Goal: Information Seeking & Learning: Find specific fact

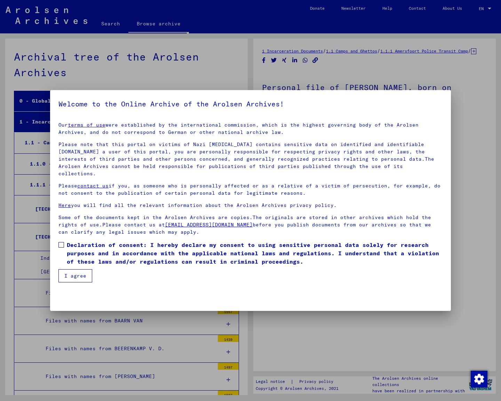
scroll to position [3386, 0]
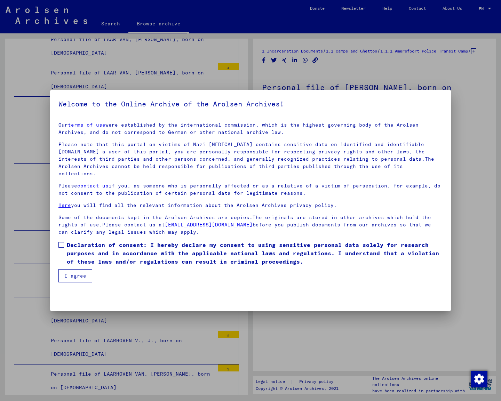
click at [63, 242] on span at bounding box center [61, 245] width 6 height 6
click at [73, 269] on button "I agree" at bounding box center [75, 275] width 34 height 13
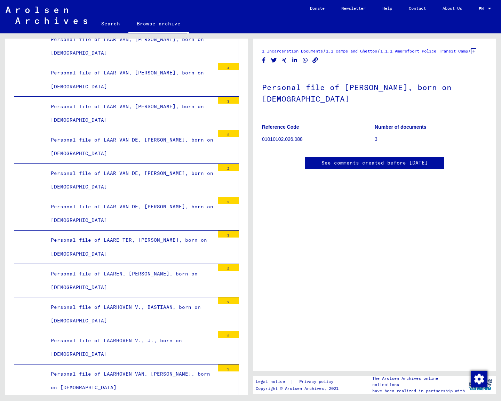
scroll to position [0, 0]
click at [350, 167] on link "See comments created before [DATE]" at bounding box center [375, 162] width 107 height 7
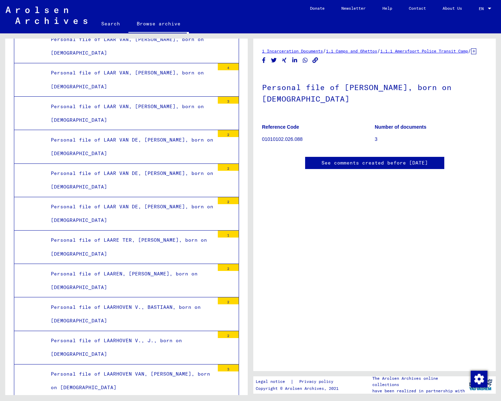
click at [416, 50] on link "1.1.1 Amersfoort Police Transit Camp" at bounding box center [424, 50] width 88 height 5
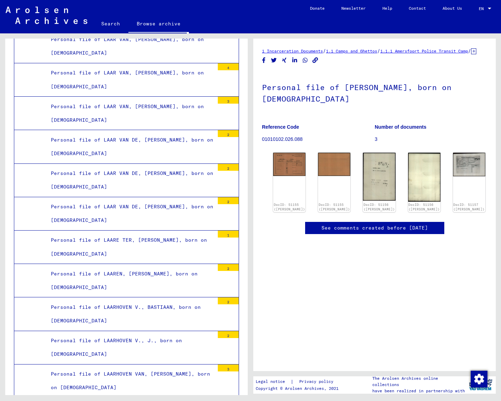
click at [355, 51] on link "1.1 Camps and Ghettos" at bounding box center [351, 50] width 51 height 5
click at [309, 51] on link "1 Incarceration Documents" at bounding box center [292, 50] width 61 height 5
click at [438, 51] on link "1.1.1 Amersfoort Police Transit Camp" at bounding box center [424, 50] width 88 height 5
click at [277, 165] on img at bounding box center [290, 163] width 34 height 24
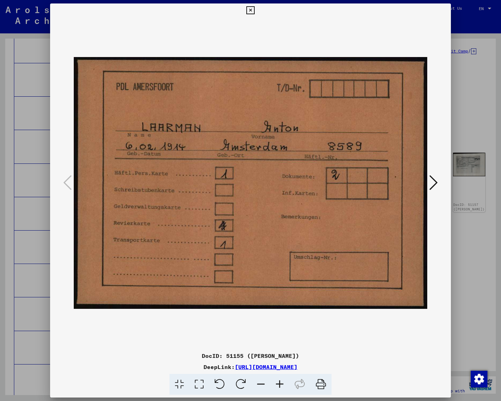
click at [254, 12] on icon at bounding box center [250, 10] width 8 height 8
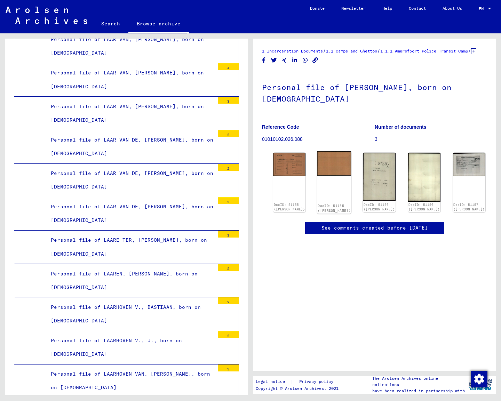
click at [318, 169] on img at bounding box center [334, 163] width 34 height 25
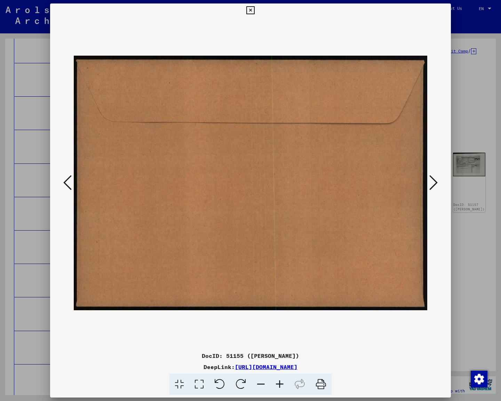
click at [254, 12] on icon at bounding box center [250, 10] width 8 height 8
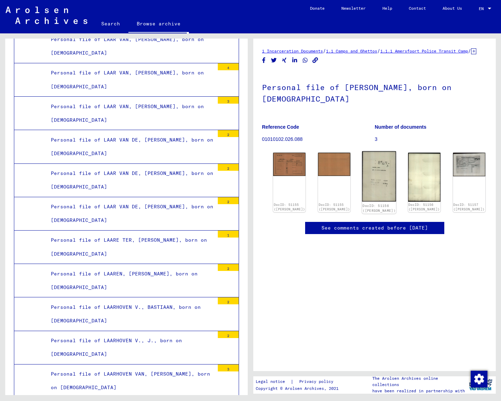
click at [362, 181] on img at bounding box center [379, 176] width 34 height 50
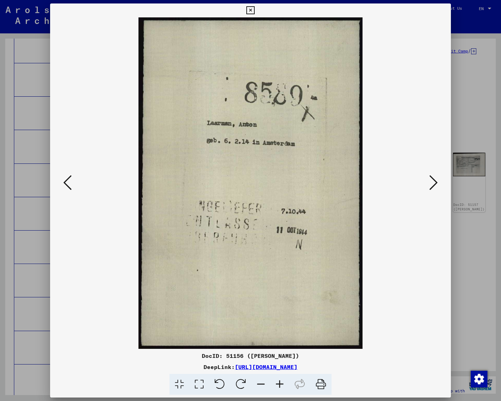
click at [254, 11] on icon at bounding box center [250, 10] width 8 height 8
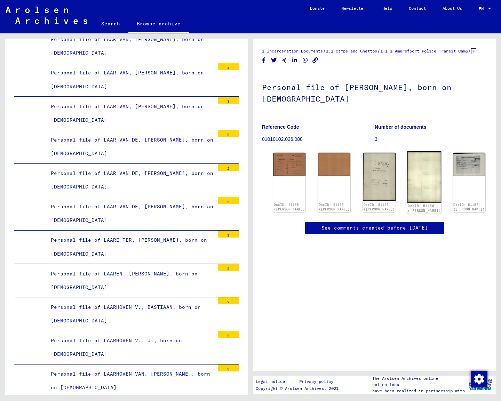
click at [407, 169] on img at bounding box center [424, 177] width 34 height 52
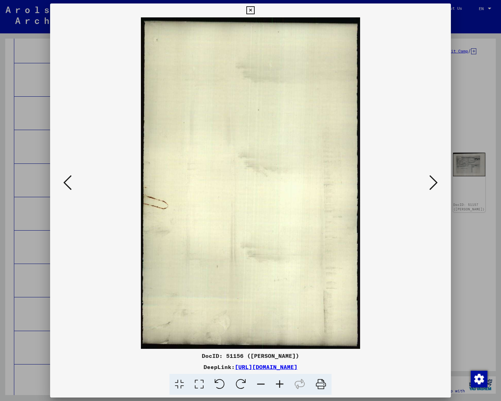
click at [254, 12] on icon at bounding box center [250, 10] width 8 height 8
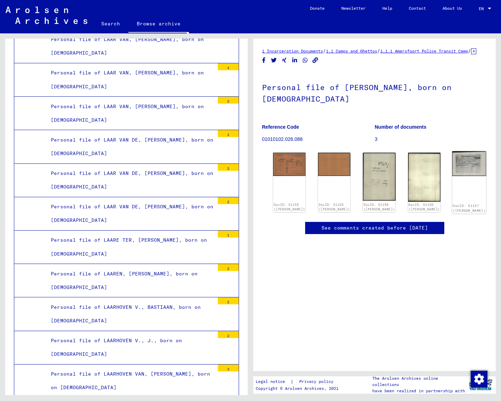
click at [452, 174] on img at bounding box center [469, 163] width 34 height 25
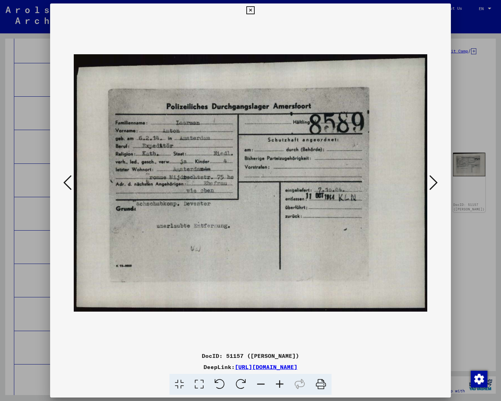
click at [435, 182] on icon at bounding box center [434, 182] width 8 height 17
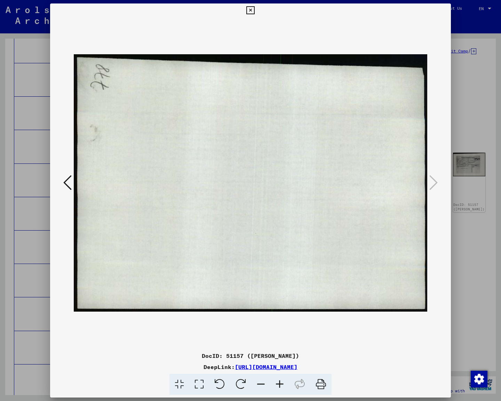
click at [65, 182] on icon at bounding box center [67, 182] width 8 height 17
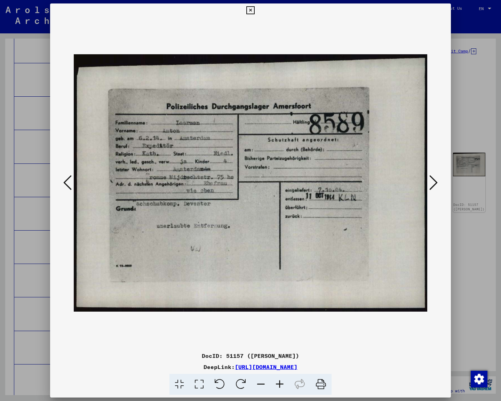
click at [65, 182] on icon at bounding box center [67, 182] width 8 height 17
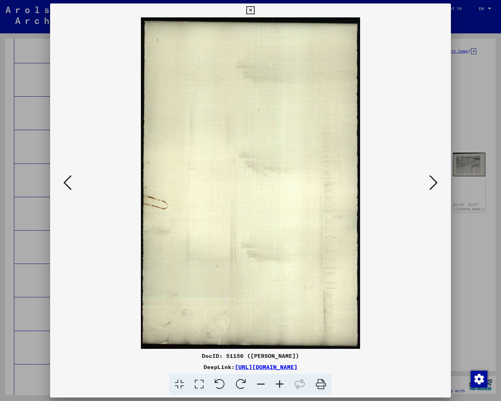
drag, startPoint x: 444, startPoint y: 10, endPoint x: 441, endPoint y: 14, distance: 4.7
click at [254, 10] on icon at bounding box center [250, 10] width 8 height 8
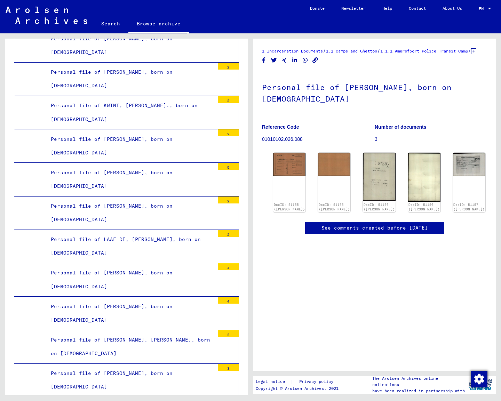
scroll to position [1742, 0]
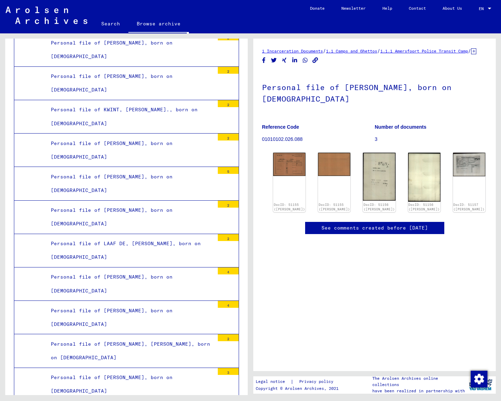
click at [115, 24] on link "Search" at bounding box center [111, 23] width 36 height 17
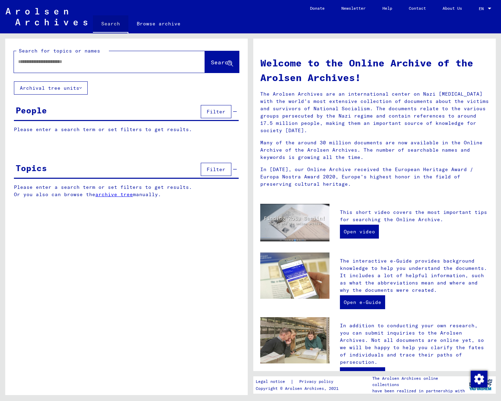
click at [110, 22] on link "Search" at bounding box center [111, 24] width 36 height 18
click at [85, 59] on input "text" at bounding box center [101, 61] width 166 height 7
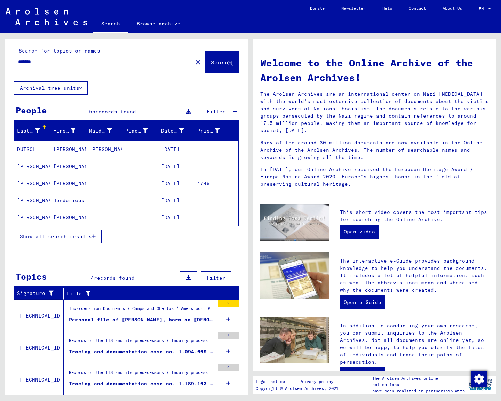
click at [94, 320] on div "Personal file of [PERSON_NAME], born on [DEMOGRAPHIC_DATA]" at bounding box center [142, 319] width 146 height 7
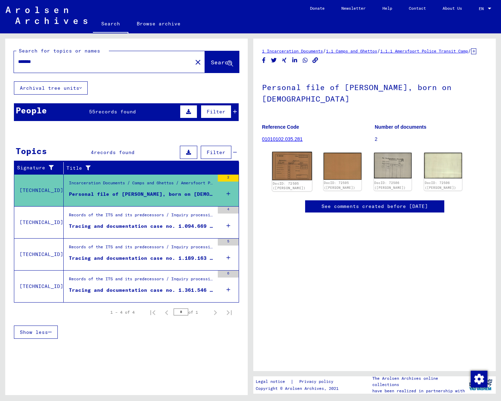
type input "*******"
click at [293, 180] on img at bounding box center [292, 166] width 40 height 29
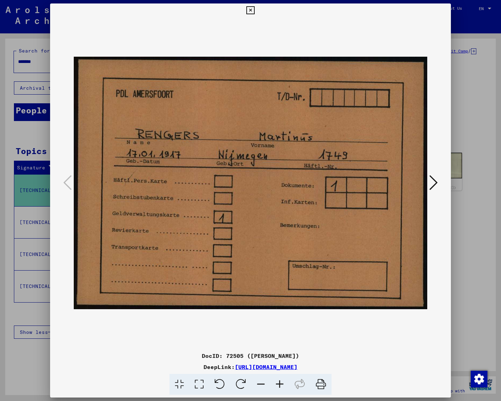
click at [254, 11] on icon at bounding box center [250, 10] width 8 height 8
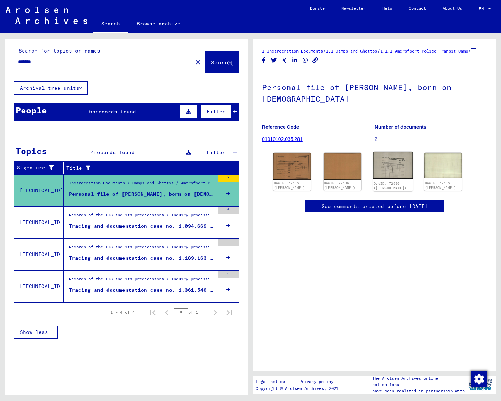
click at [384, 172] on img at bounding box center [393, 165] width 40 height 27
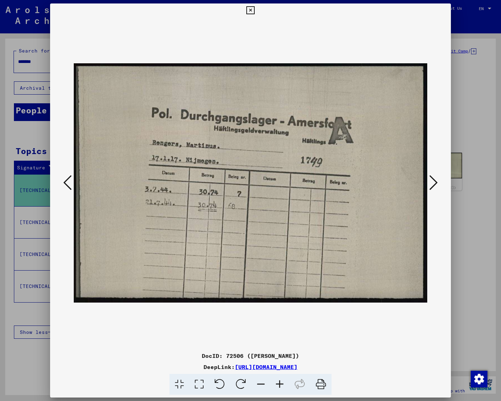
click at [254, 10] on icon at bounding box center [250, 10] width 8 height 8
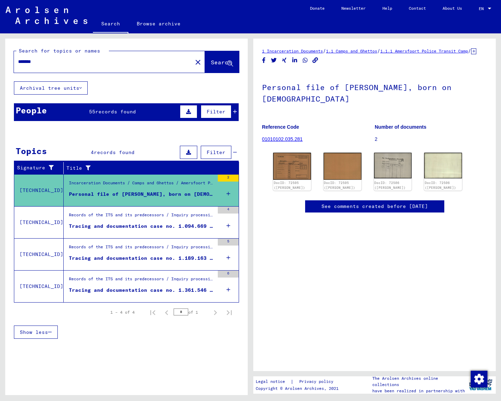
click at [118, 226] on div "Tracing and documentation case no. 1.094.669 for [PERSON_NAME] born [DEMOGRAPHI…" at bounding box center [142, 226] width 146 height 7
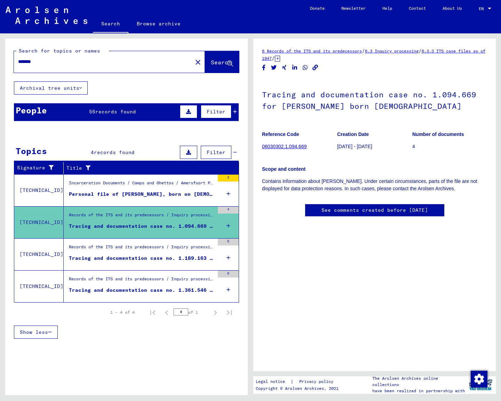
click at [111, 257] on div "Tracing and documentation case no. 1.189.163 for [PERSON_NAME] born [DEMOGRAPHI…" at bounding box center [142, 258] width 146 height 7
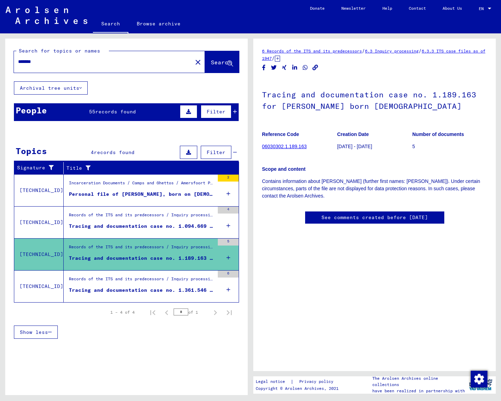
scroll to position [1, 0]
click at [280, 56] on link "6.3.3 ITS case files as of 1947" at bounding box center [373, 54] width 223 height 13
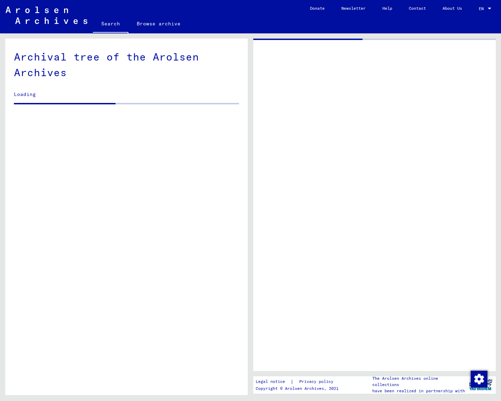
scroll to position [5, 0]
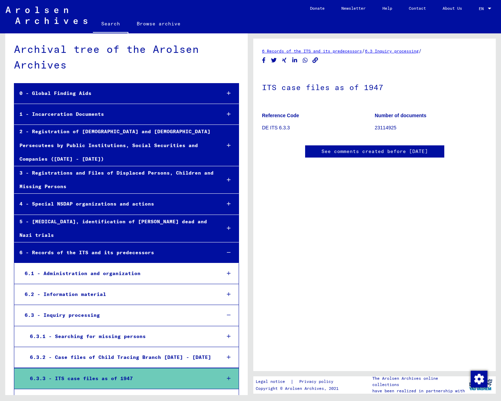
click at [390, 49] on link "6.3 Inquiry processing" at bounding box center [392, 50] width 54 height 5
click at [339, 51] on link "6 Records of the ITS and its predecessors" at bounding box center [312, 50] width 100 height 5
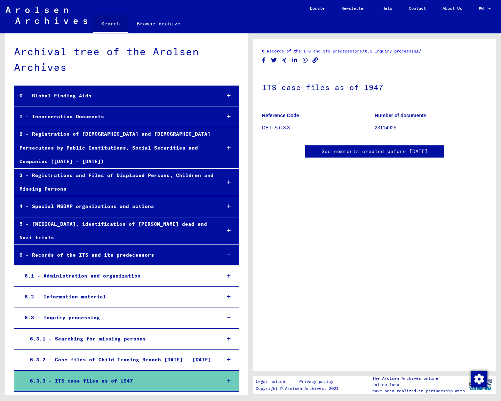
click at [105, 24] on link "Search" at bounding box center [111, 24] width 36 height 18
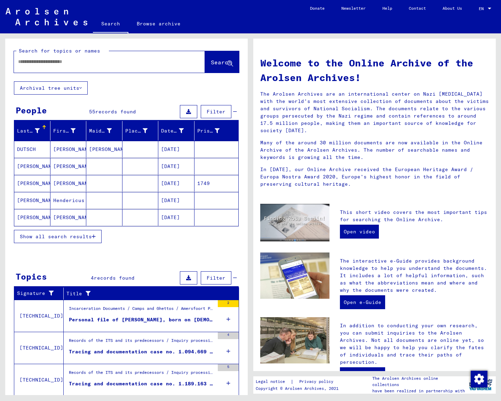
click at [58, 237] on span "Show all search results" at bounding box center [56, 237] width 72 height 6
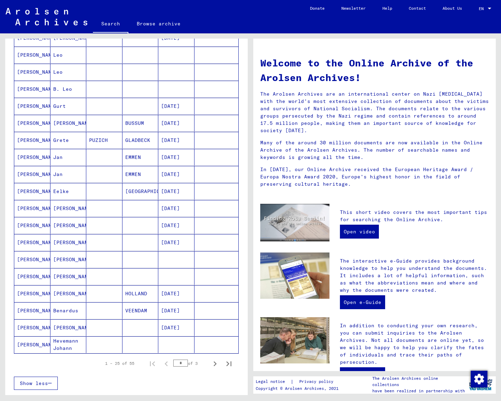
scroll to position [215, 0]
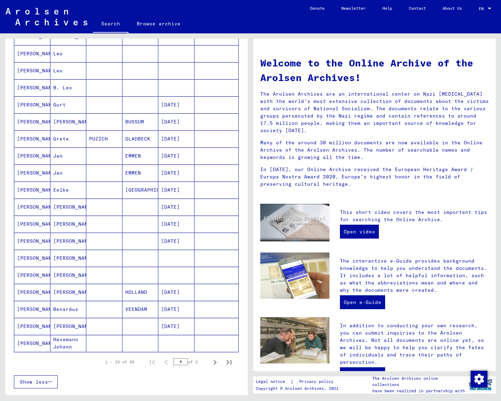
click at [62, 291] on mat-cell "[PERSON_NAME]" at bounding box center [68, 292] width 36 height 17
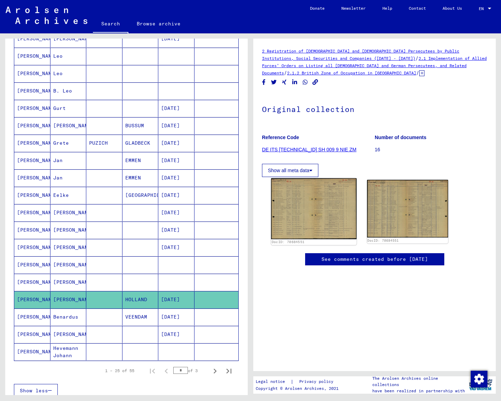
click at [302, 208] on img at bounding box center [313, 209] width 85 height 61
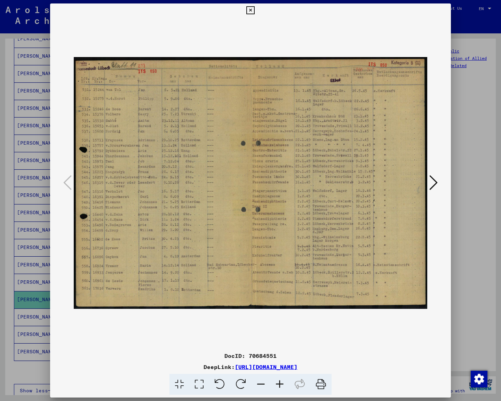
click at [435, 182] on icon at bounding box center [434, 182] width 8 height 17
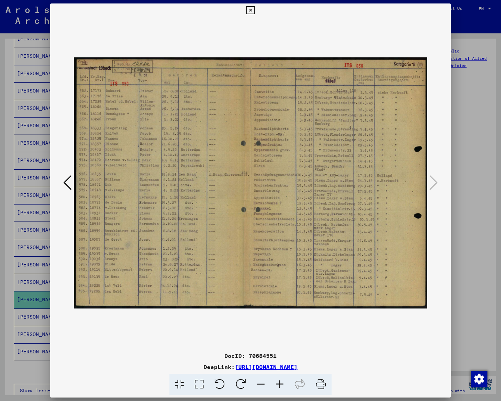
click at [254, 10] on icon at bounding box center [250, 10] width 8 height 8
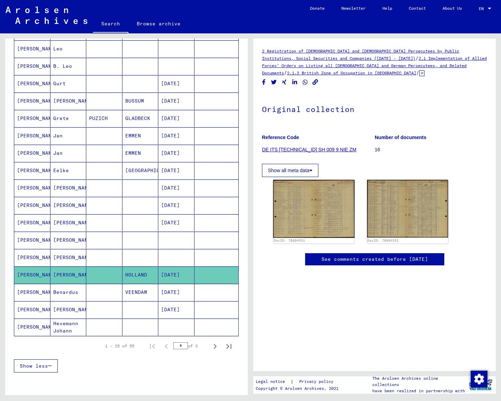
scroll to position [240, 0]
click at [215, 346] on icon "Next page" at bounding box center [215, 347] width 10 height 10
type input "*"
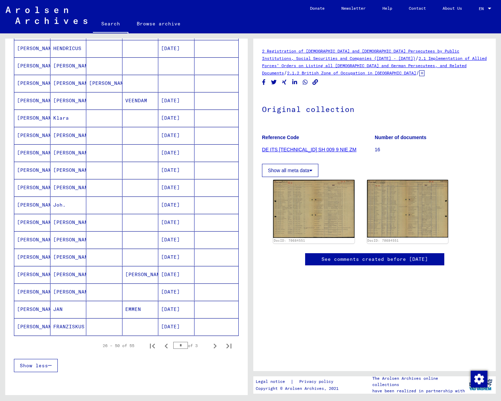
click at [61, 222] on mat-cell "[PERSON_NAME]" at bounding box center [68, 222] width 36 height 17
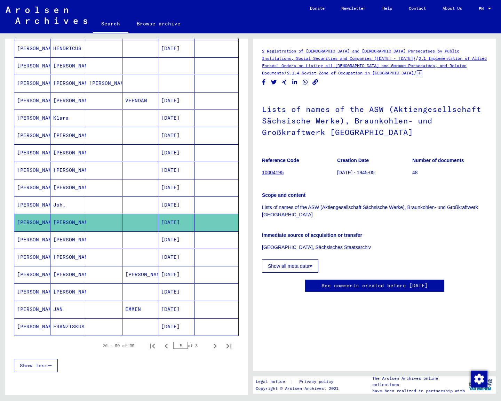
click at [273, 171] on link "10004195" at bounding box center [273, 173] width 22 height 6
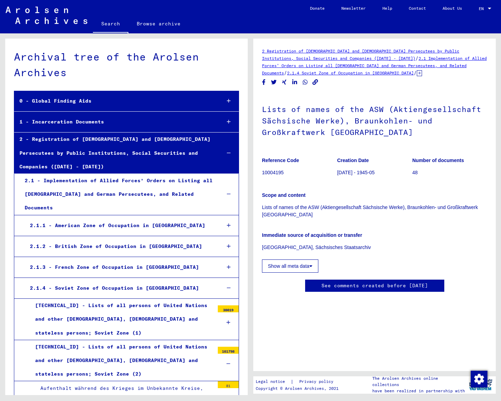
scroll to position [5332, 0]
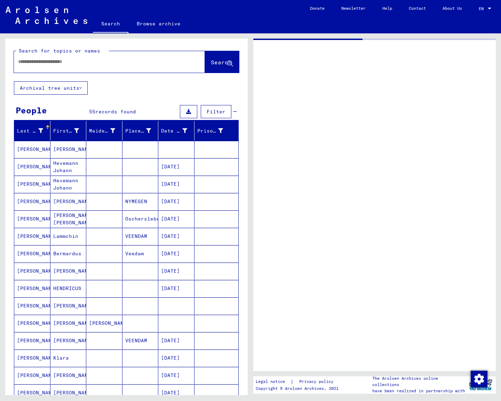
type input "********"
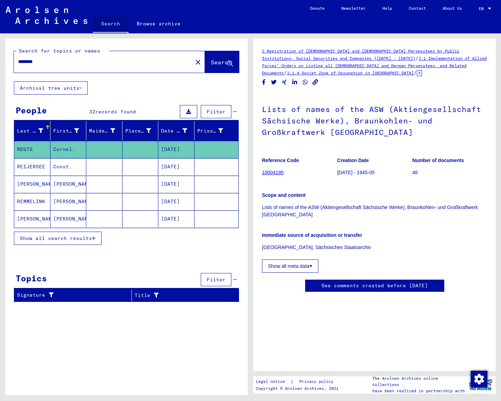
click at [108, 25] on link "Search" at bounding box center [111, 24] width 36 height 18
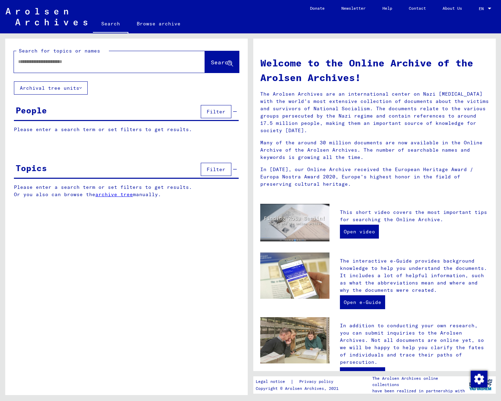
click at [69, 58] on div at bounding box center [99, 62] width 170 height 16
click at [57, 65] on input "text" at bounding box center [101, 61] width 166 height 7
type input "*******"
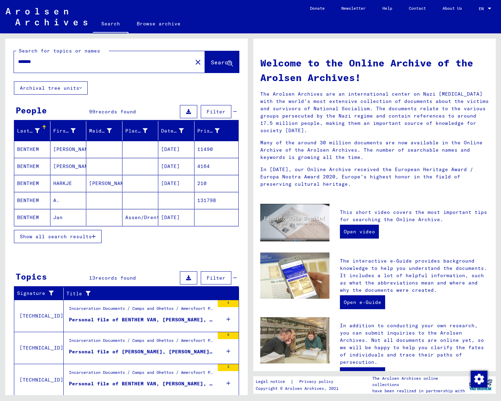
click at [61, 238] on span "Show all search results" at bounding box center [56, 237] width 72 height 6
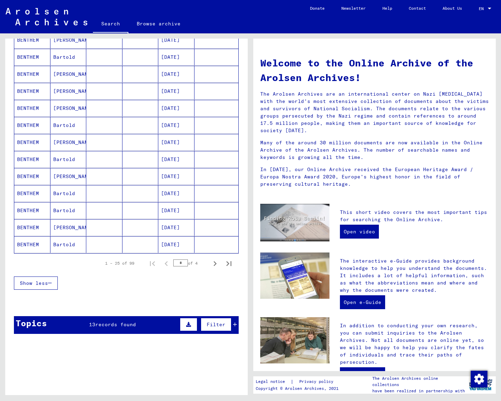
scroll to position [315, 0]
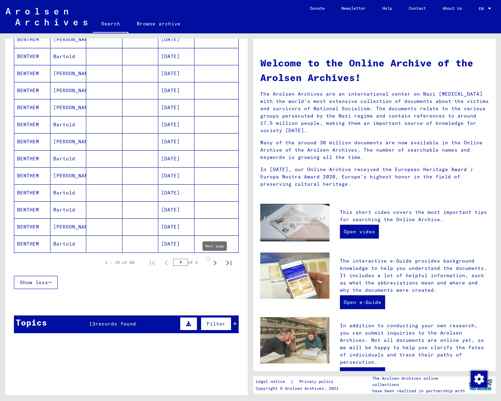
click at [215, 265] on icon "Next page" at bounding box center [215, 263] width 3 height 5
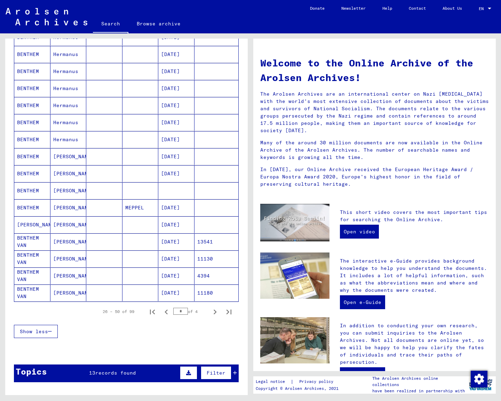
scroll to position [266, 0]
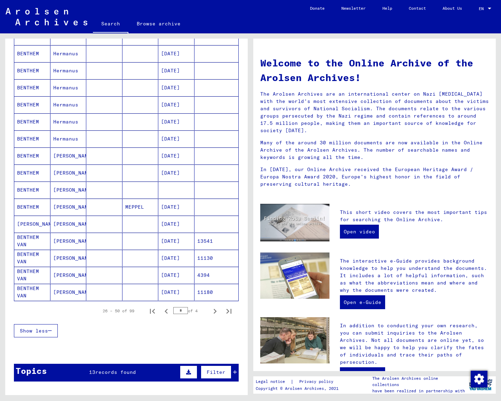
click at [69, 272] on mat-cell "[PERSON_NAME]" at bounding box center [68, 275] width 36 height 17
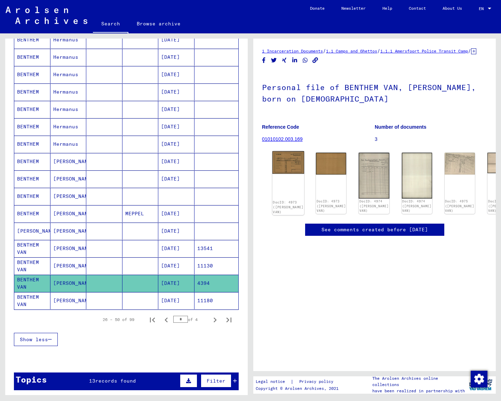
click at [284, 171] on img at bounding box center [289, 162] width 32 height 23
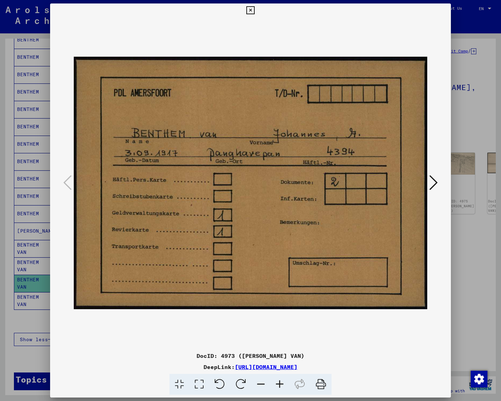
click at [254, 12] on icon at bounding box center [250, 10] width 8 height 8
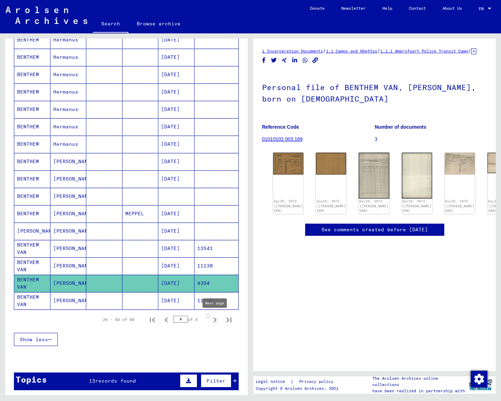
click at [212, 319] on icon "Next page" at bounding box center [215, 320] width 10 height 10
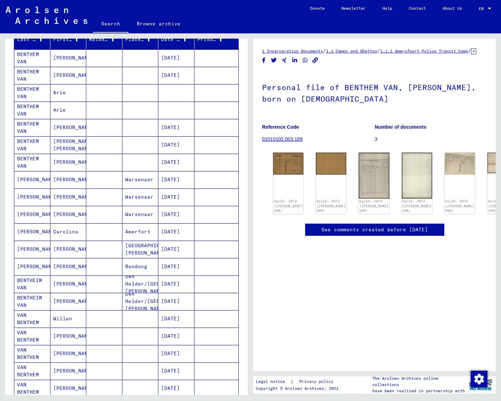
scroll to position [84, 0]
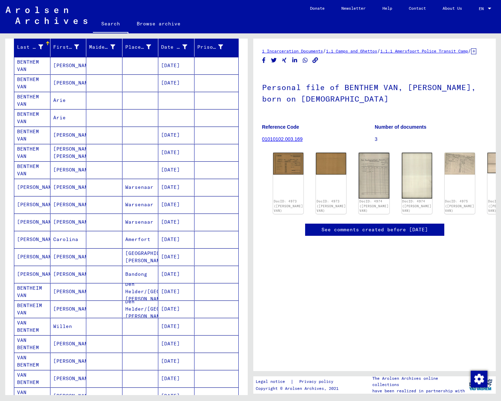
click at [58, 63] on mat-cell "[PERSON_NAME]" at bounding box center [68, 65] width 36 height 17
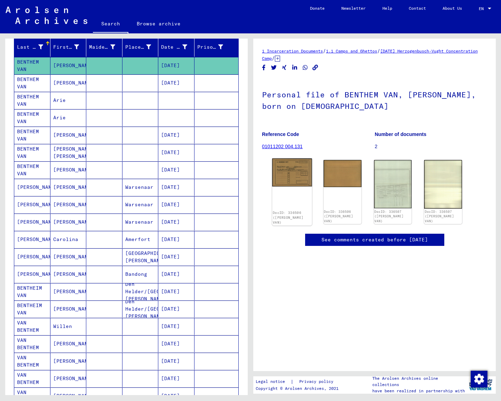
click at [292, 171] on img at bounding box center [292, 173] width 40 height 28
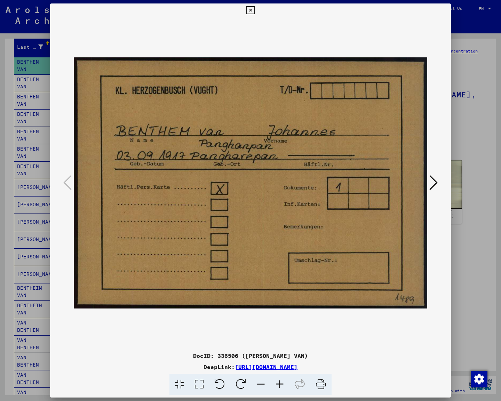
click at [254, 10] on icon at bounding box center [250, 10] width 8 height 8
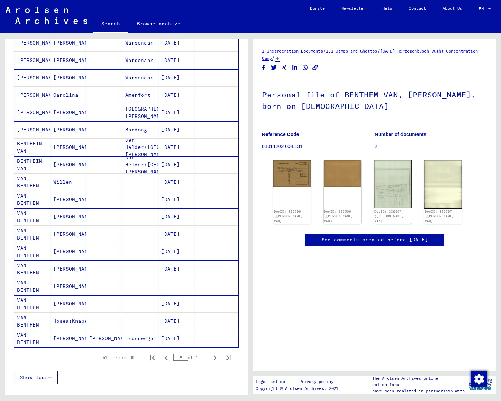
scroll to position [230, 0]
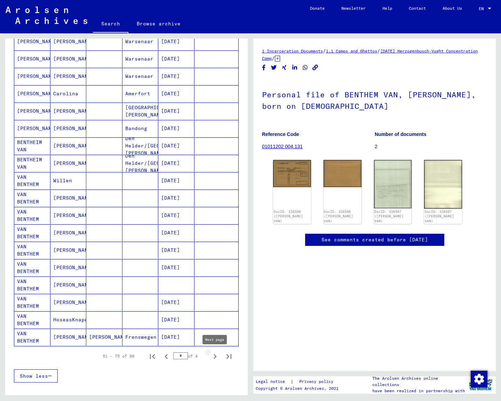
click at [214, 356] on icon "Next page" at bounding box center [215, 357] width 10 height 10
type input "*"
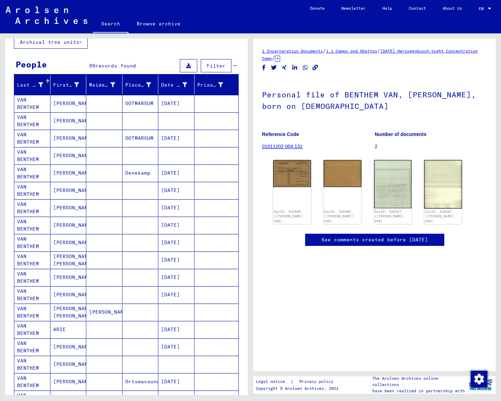
scroll to position [41, 0]
